Goal: Information Seeking & Learning: Learn about a topic

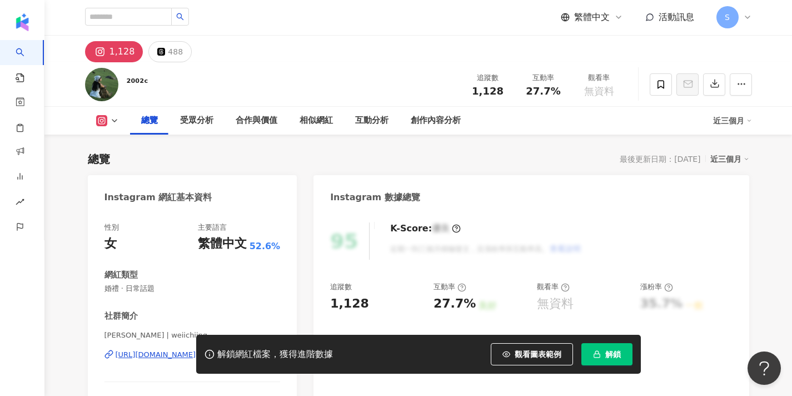
scroll to position [160, 0]
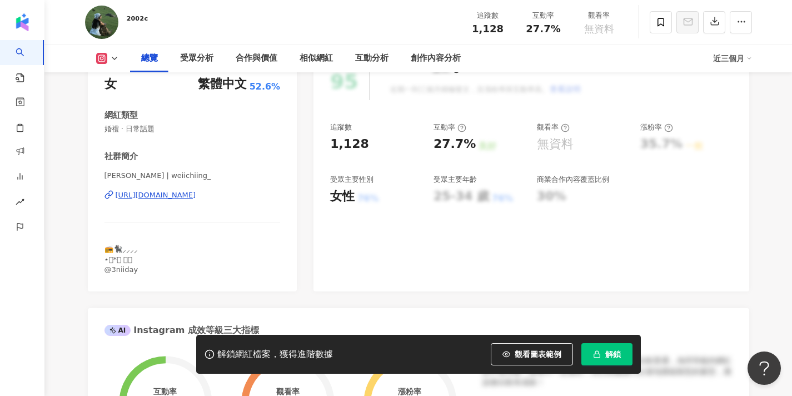
click at [614, 355] on span "解鎖" at bounding box center [613, 354] width 16 height 9
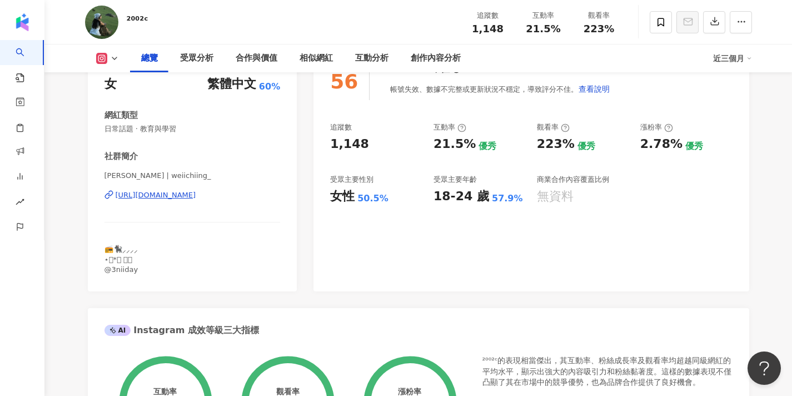
drag, startPoint x: 115, startPoint y: 175, endPoint x: 97, endPoint y: 175, distance: 18.3
click at [97, 175] on div "性別 女 主要語言 繁體中文 60% 網紅類型 日常話題 · 教育與學習 社群簡介 Wei | weiichiing_ [URL][DOMAIN_NAME] …" at bounding box center [193, 172] width 210 height 240
click at [111, 177] on span "[PERSON_NAME] | weiichiing_" at bounding box center [193, 176] width 176 height 10
click at [117, 176] on span "[PERSON_NAME] | weiichiing_" at bounding box center [193, 176] width 176 height 10
drag, startPoint x: 117, startPoint y: 175, endPoint x: 104, endPoint y: 175, distance: 13.3
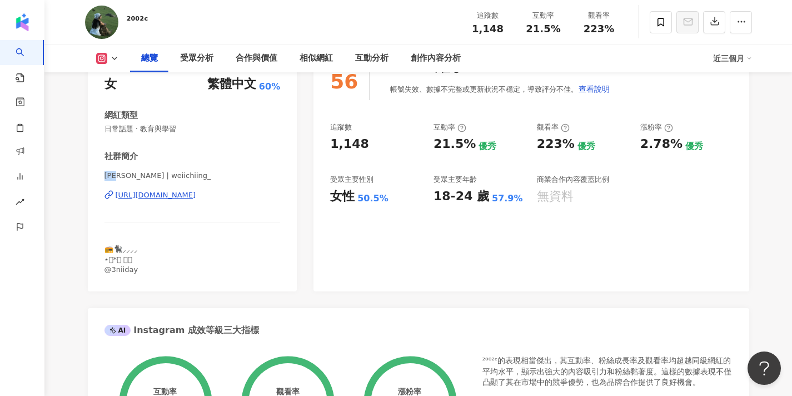
click at [105, 175] on span "[PERSON_NAME] | weiichiing_" at bounding box center [193, 176] width 176 height 10
copy span "Wei"
click at [349, 3] on div "²⁰⁰²ᶜ 追蹤數 1,148 互動率 21.5% 觀看率 223%" at bounding box center [419, 22] width 712 height 44
click at [665, 31] on span at bounding box center [661, 22] width 22 height 22
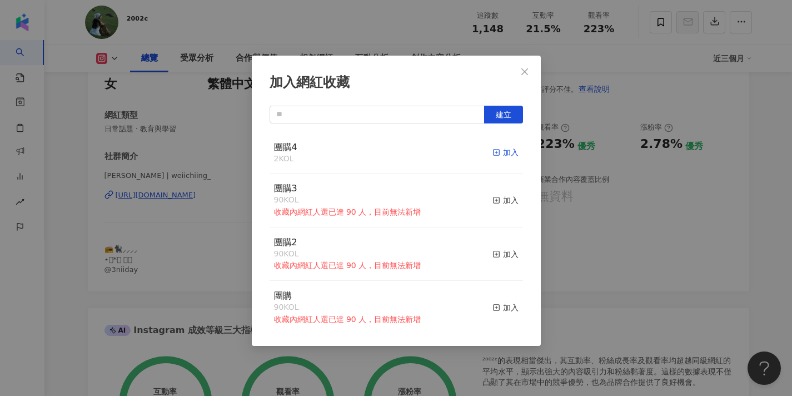
click at [498, 155] on icon "button" at bounding box center [497, 152] width 8 height 8
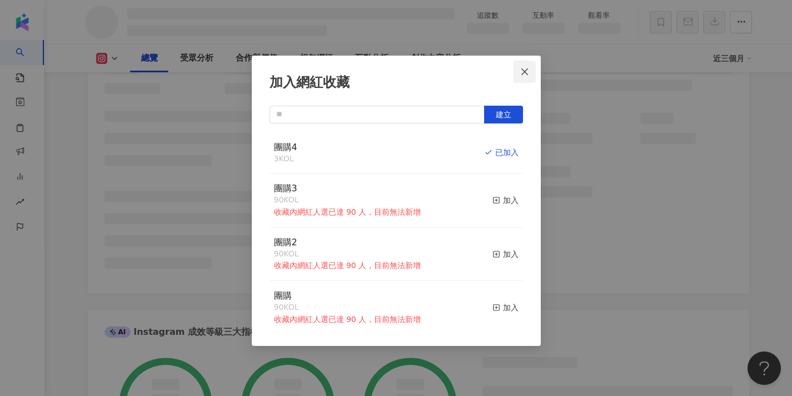
click at [525, 69] on icon "close" at bounding box center [524, 71] width 9 height 9
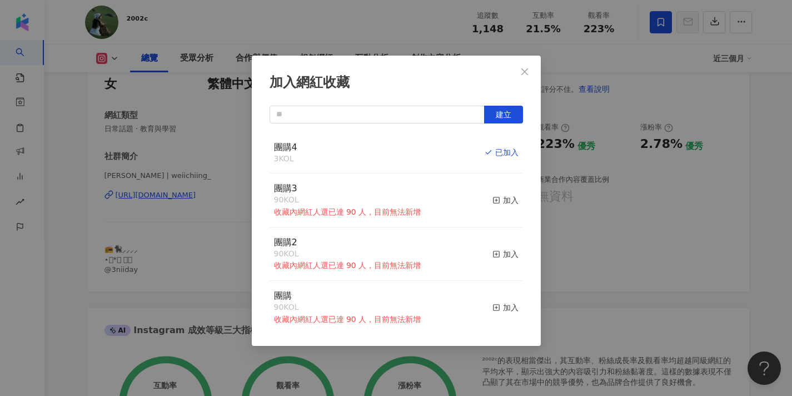
click at [525, 71] on div "加入網紅收藏 建立 團購4 3 KOL 已加入 團購3 90 KOL 收藏內網紅人選已達 90 人，目前無法新增 加入 團購2 90 KOL 收藏內網紅人選已…" at bounding box center [396, 198] width 792 height 396
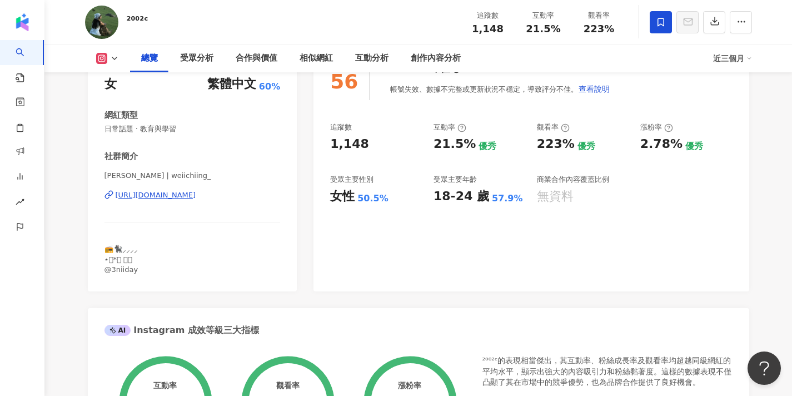
click at [226, 201] on div at bounding box center [396, 198] width 792 height 396
click at [196, 193] on div "[URL][DOMAIN_NAME]" at bounding box center [156, 195] width 81 height 10
